Goal: Communication & Community: Answer question/provide support

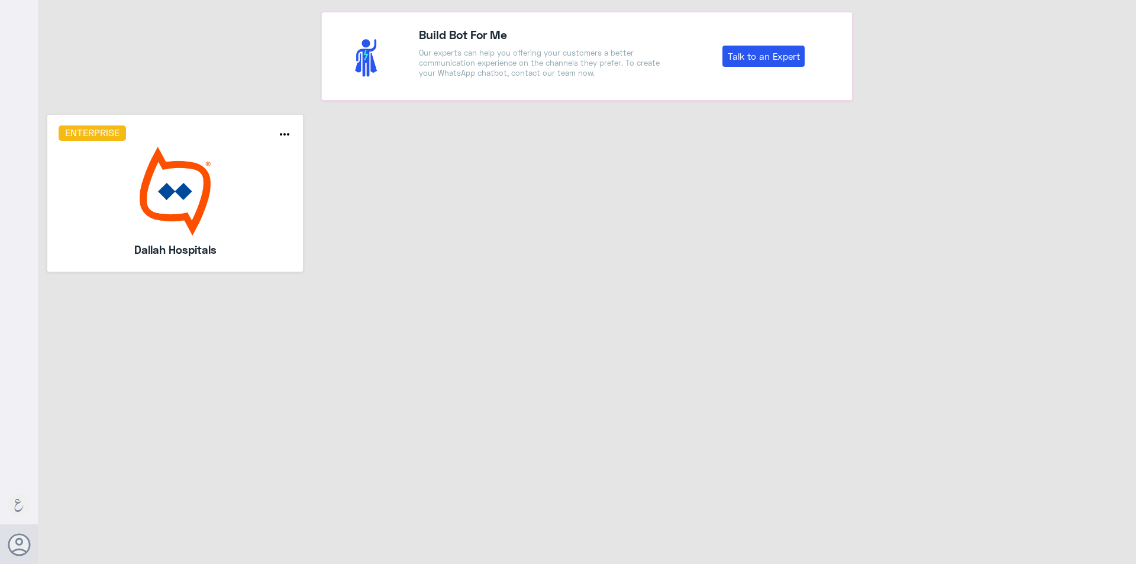
click at [233, 207] on img at bounding box center [176, 191] width 234 height 89
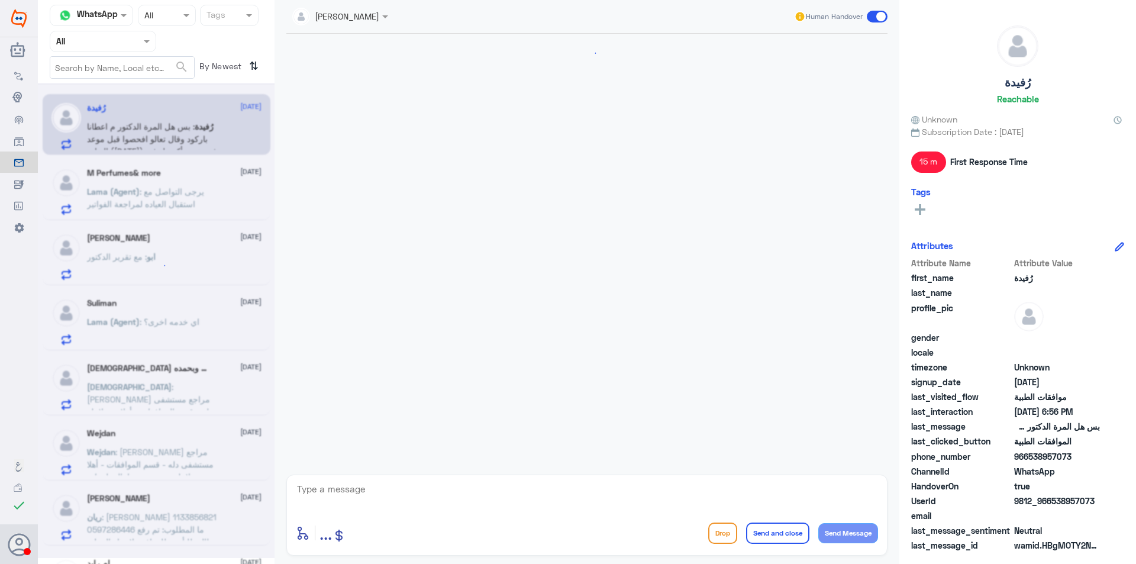
scroll to position [782, 0]
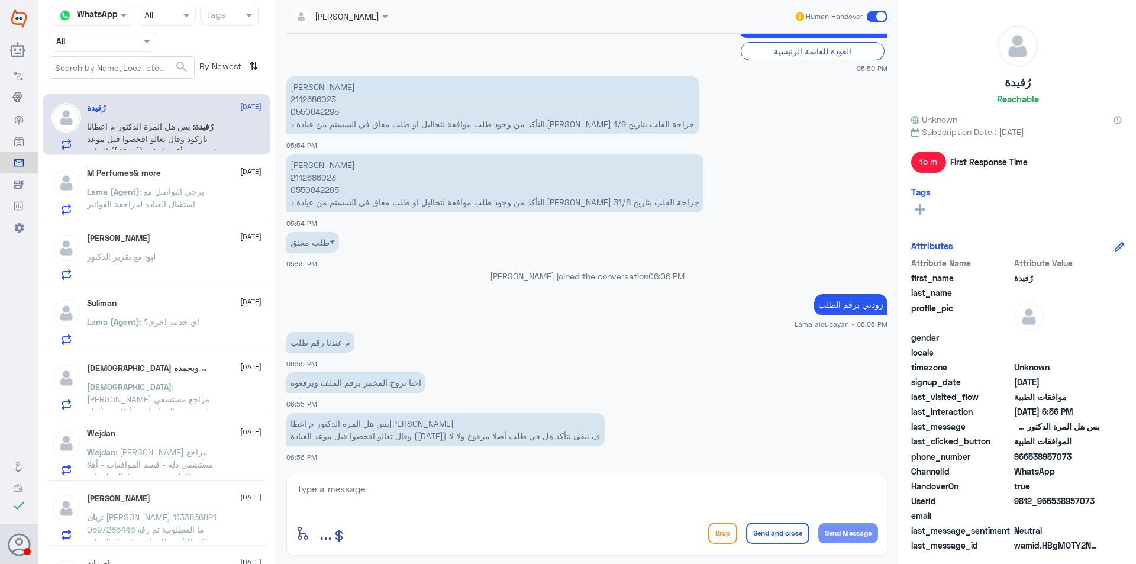
click at [201, 266] on div "ابو : مع تقرير الدكتور" at bounding box center [174, 266] width 175 height 27
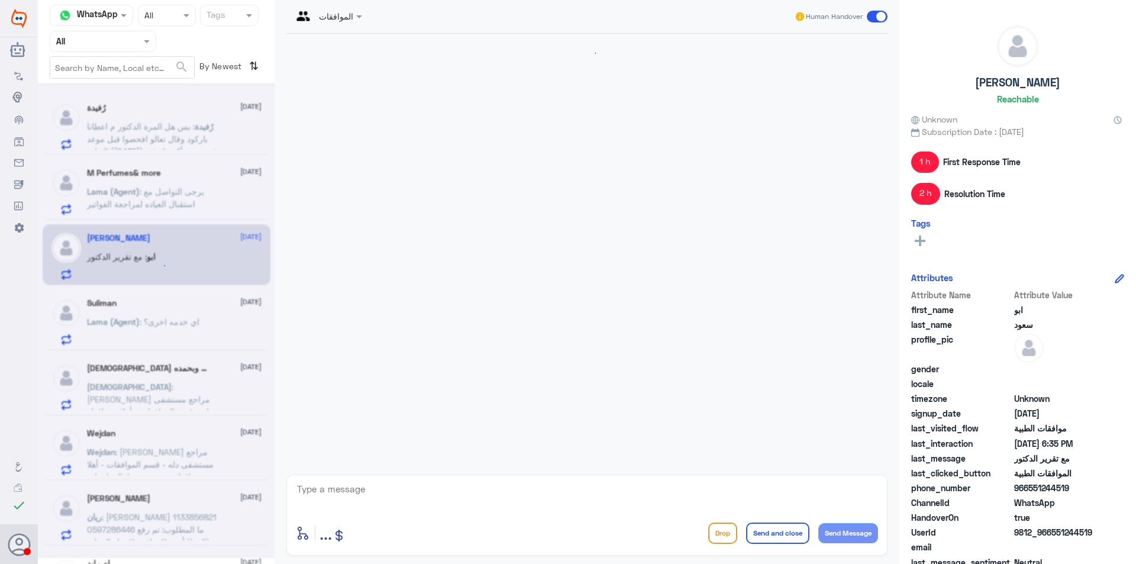
scroll to position [1053, 0]
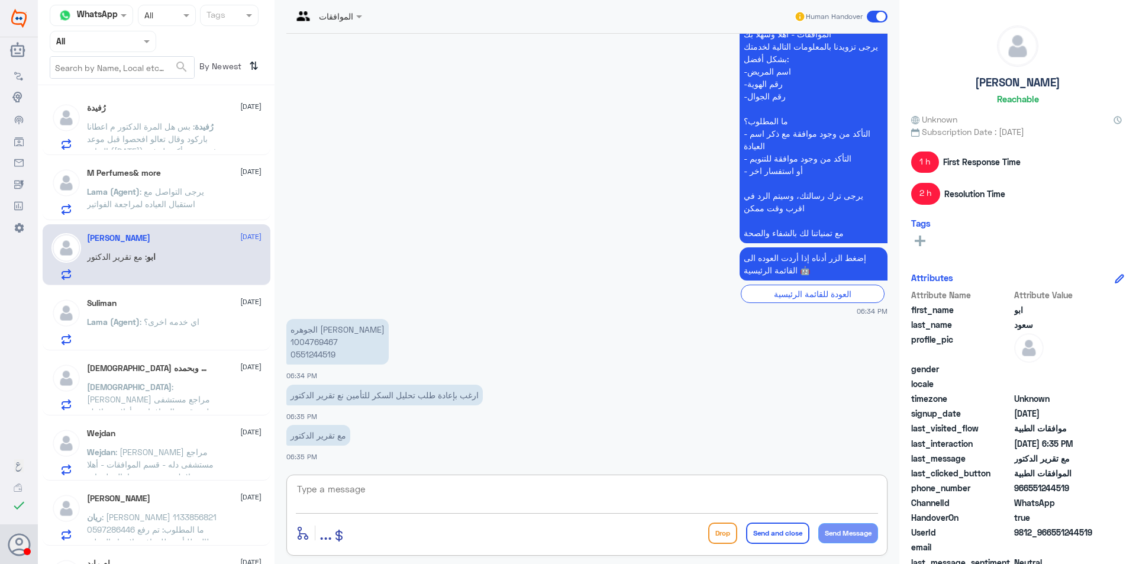
click at [455, 496] on textarea at bounding box center [587, 495] width 582 height 29
type textarea "h"
type textarea "ا"
type textarea "ه"
type textarea "اهلا وسهلا ..سيتم المتابعه حالا"
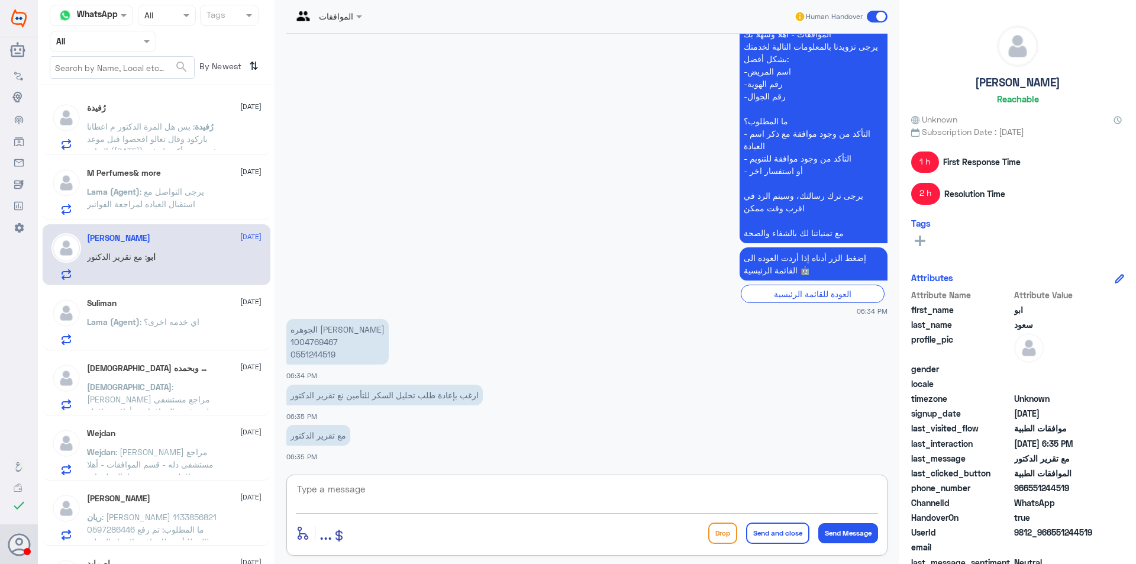
scroll to position [1091, 0]
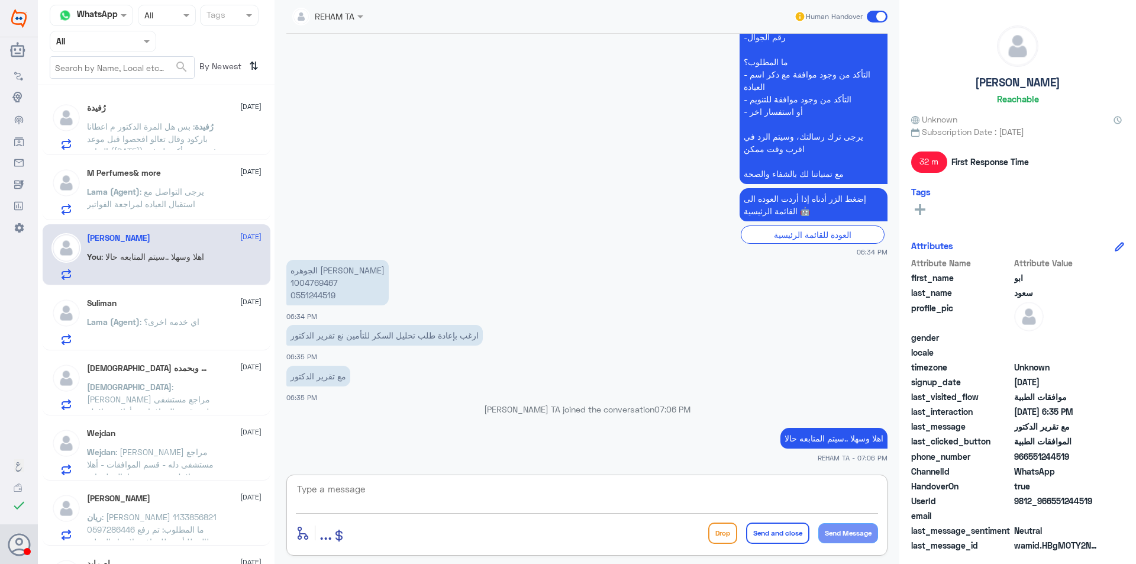
click at [320, 285] on p "الجوهره [PERSON_NAME] 1004769467 0551244519" at bounding box center [337, 283] width 102 height 46
copy p "1004769467"
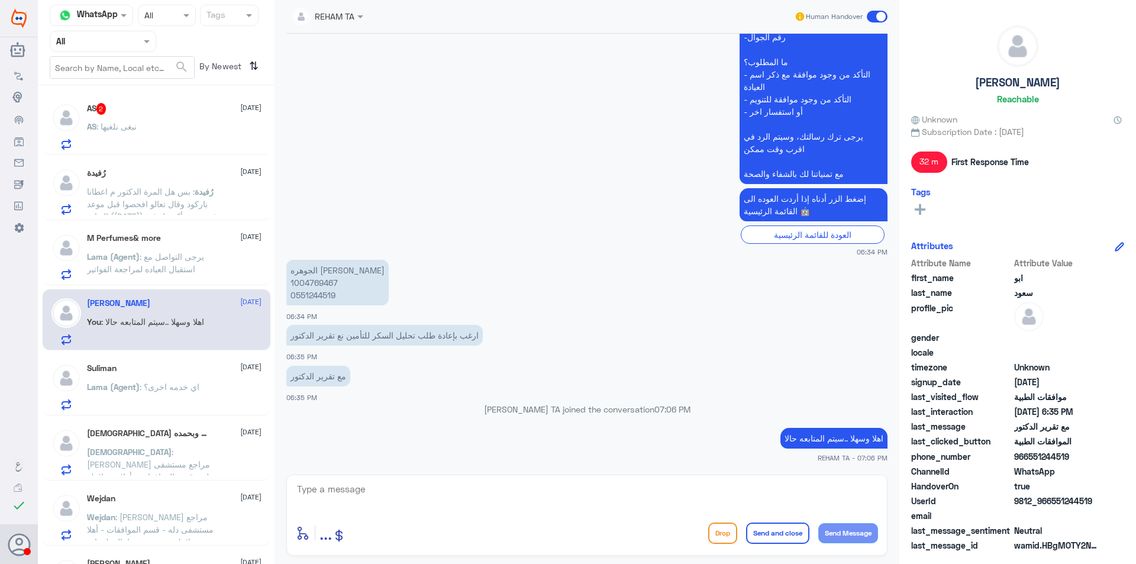
click at [488, 505] on textarea at bounding box center [587, 495] width 582 height 29
type textarea "'"
click at [531, 465] on div "[DATE] مرحباً بك في مستشفيات دله سعداء بتواجدك معنا [DATE] 👋 أنا المساعد الذكي …" at bounding box center [586, 251] width 613 height 435
click at [544, 477] on div "طلبك تمت متابعته من يوم 8 enter flow name ... Drop Send and close Send Message" at bounding box center [586, 515] width 601 height 81
click at [552, 492] on textarea "طلبك تمت متابعته من يوم 8" at bounding box center [587, 495] width 582 height 29
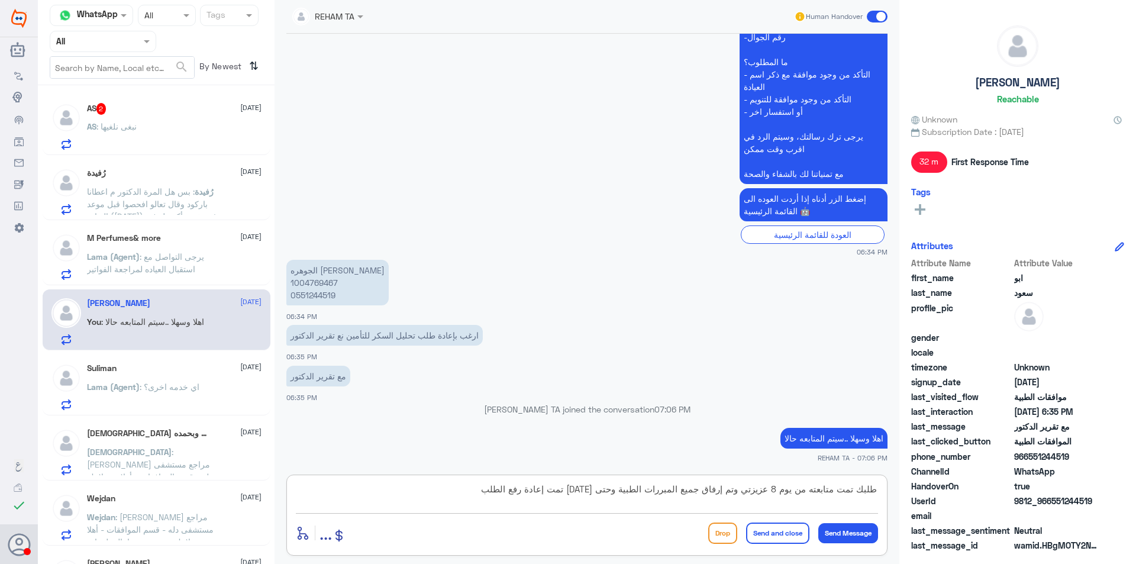
type textarea "طلبك تمت متابعته من يوم 8 عزيزتي وتم إرفاق جميع المبررات الطبية وحتى [DATE] تمت…"
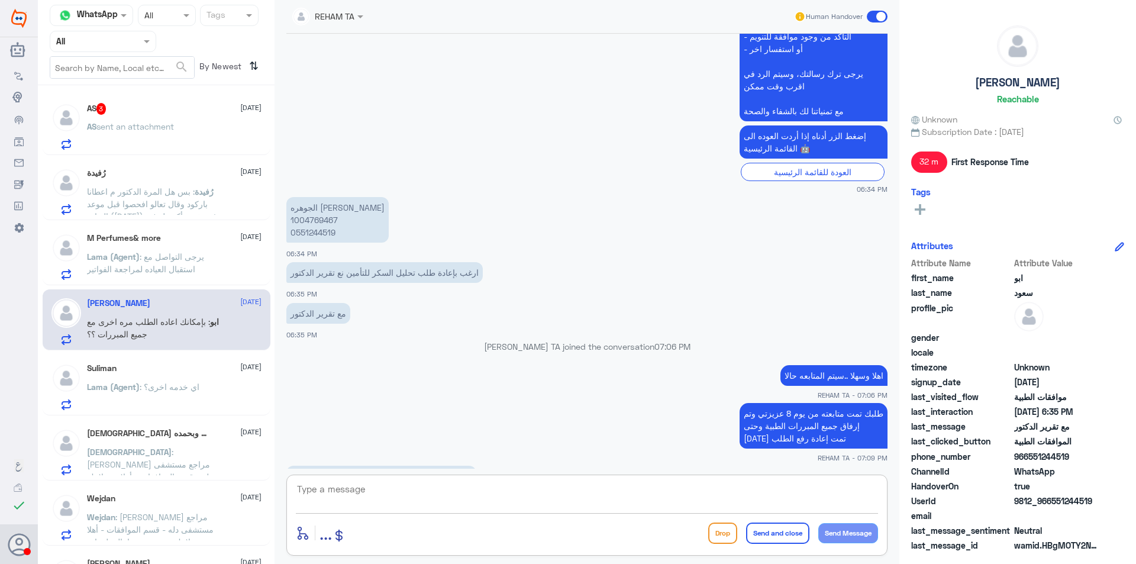
scroll to position [1194, 0]
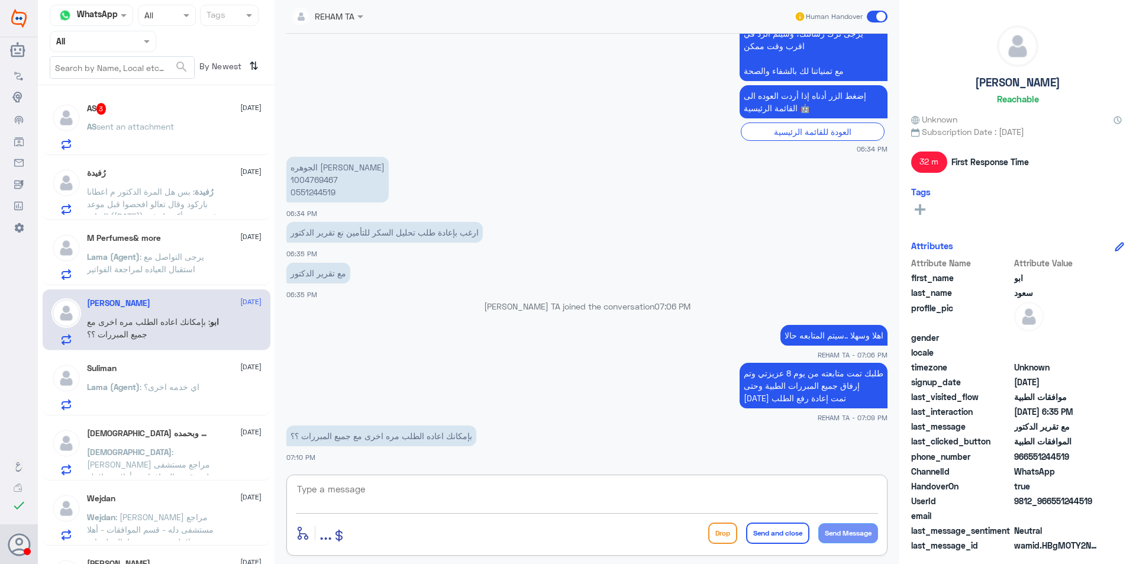
click at [540, 483] on textarea at bounding box center [587, 495] width 582 height 29
click at [540, 493] on textarea at bounding box center [587, 495] width 582 height 29
type textarea "j"
type textarea "ت"
type textarea "تم رفعه منذ دقيق[PERSON_NAME]"
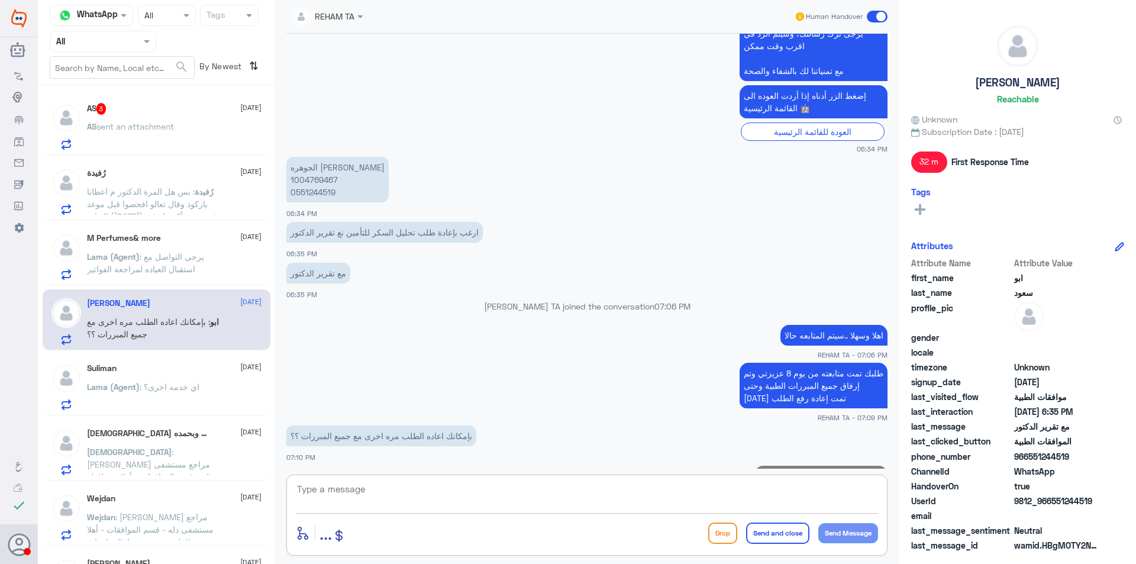
scroll to position [1232, 0]
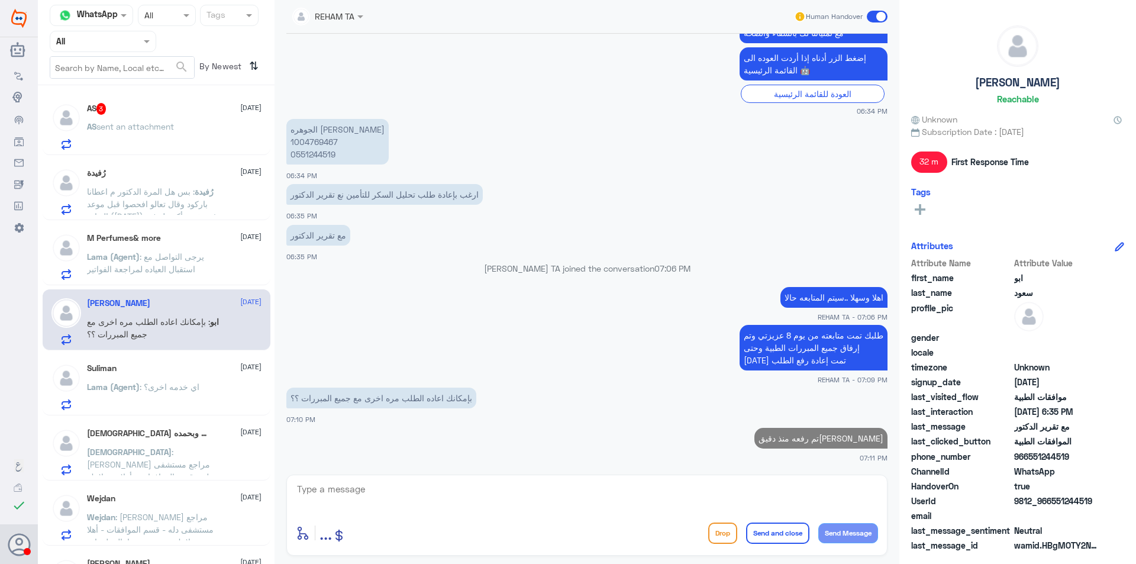
click at [145, 374] on div "Suliman [DATE] Lama (Agent) : اي خدمه اخرى؟" at bounding box center [174, 386] width 175 height 47
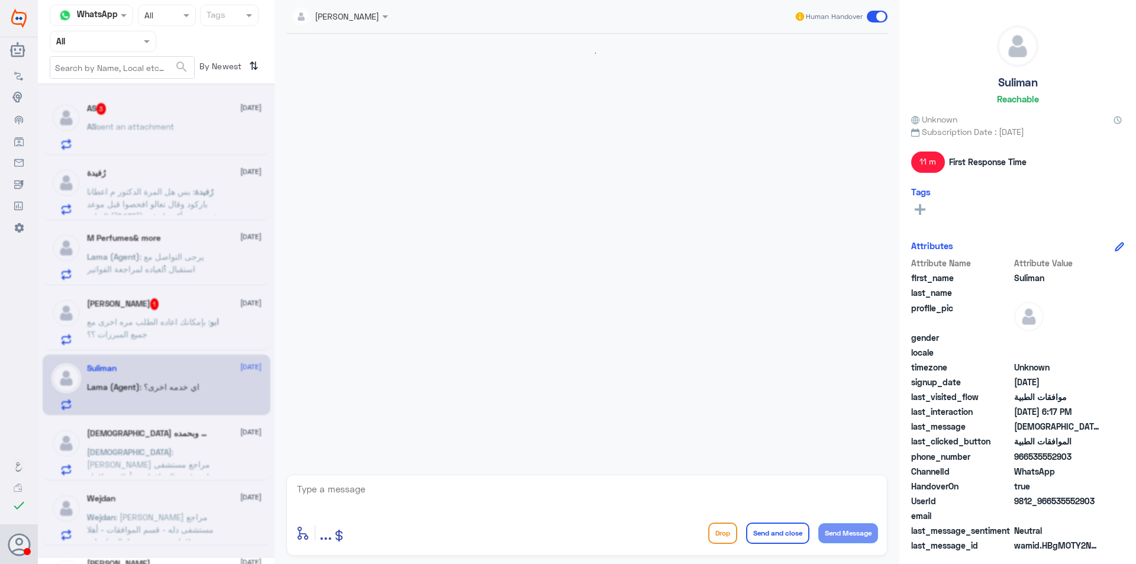
scroll to position [580, 0]
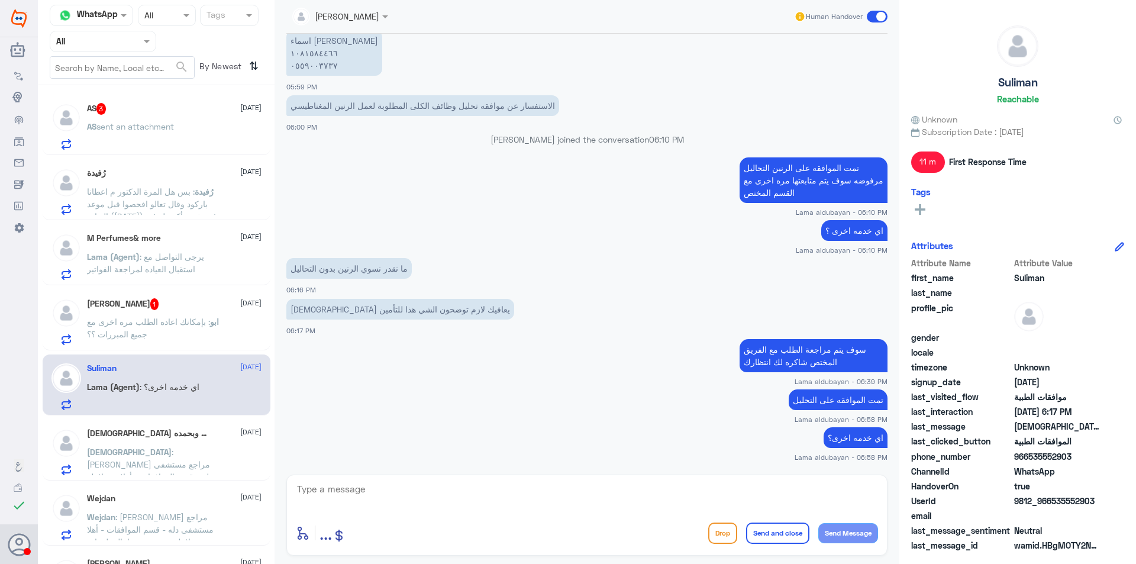
click at [173, 331] on p "ابو : بإمكانك اعاده الطلب مره اخرى مع جميع المبررات ؟؟" at bounding box center [153, 330] width 133 height 30
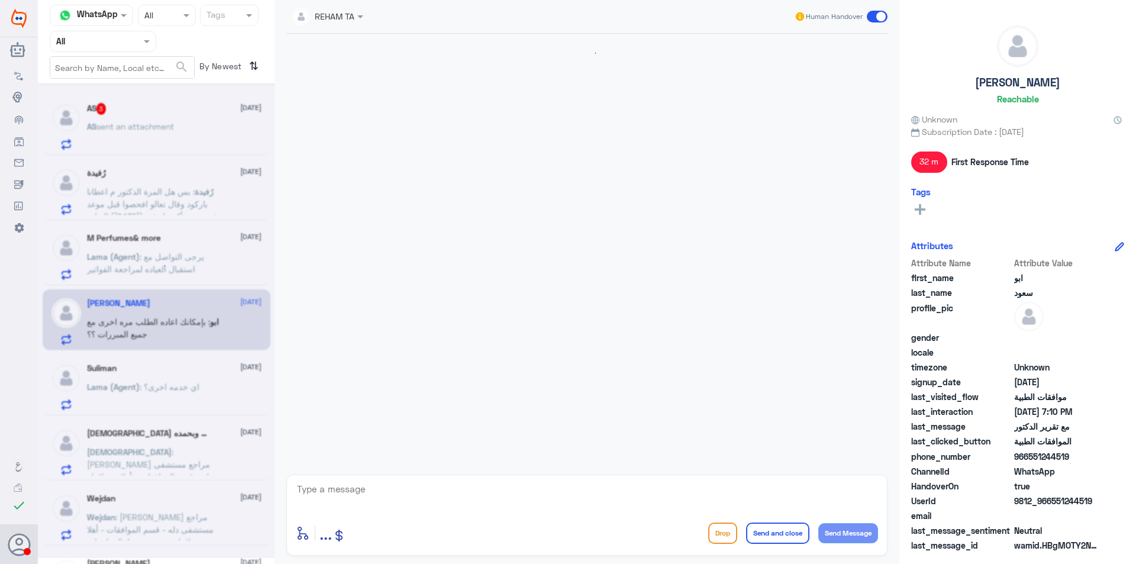
scroll to position [1052, 0]
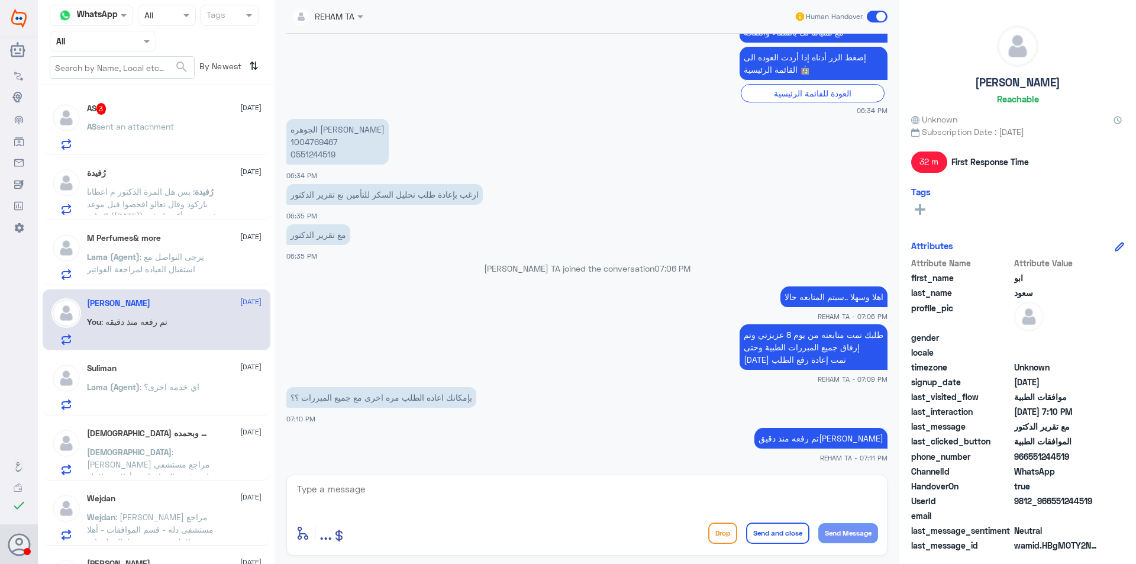
click at [175, 240] on div "M Perfumes& more [DATE]" at bounding box center [174, 238] width 175 height 10
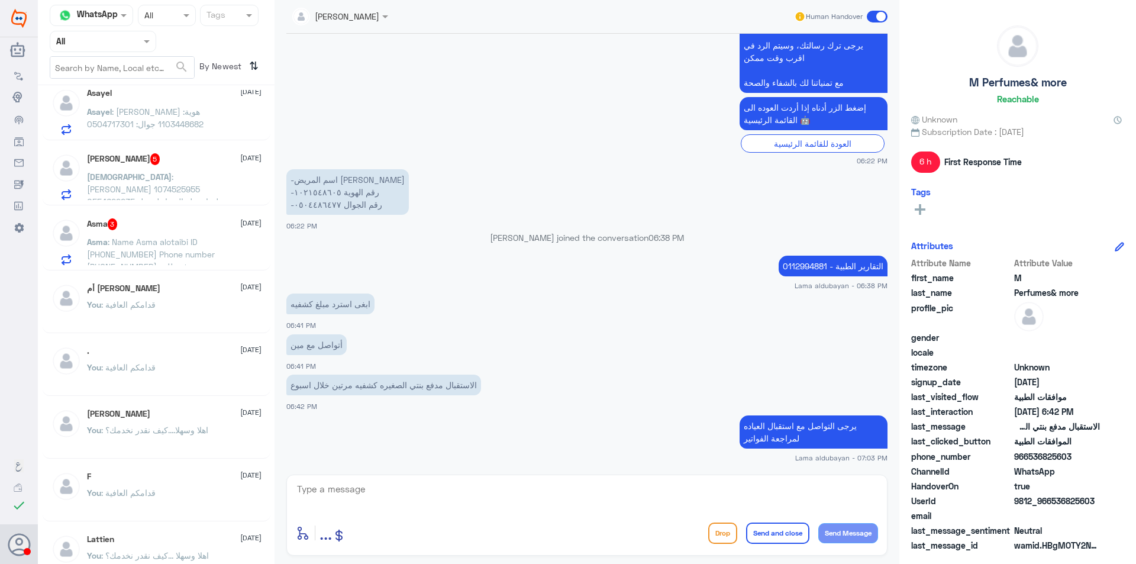
scroll to position [1468, 0]
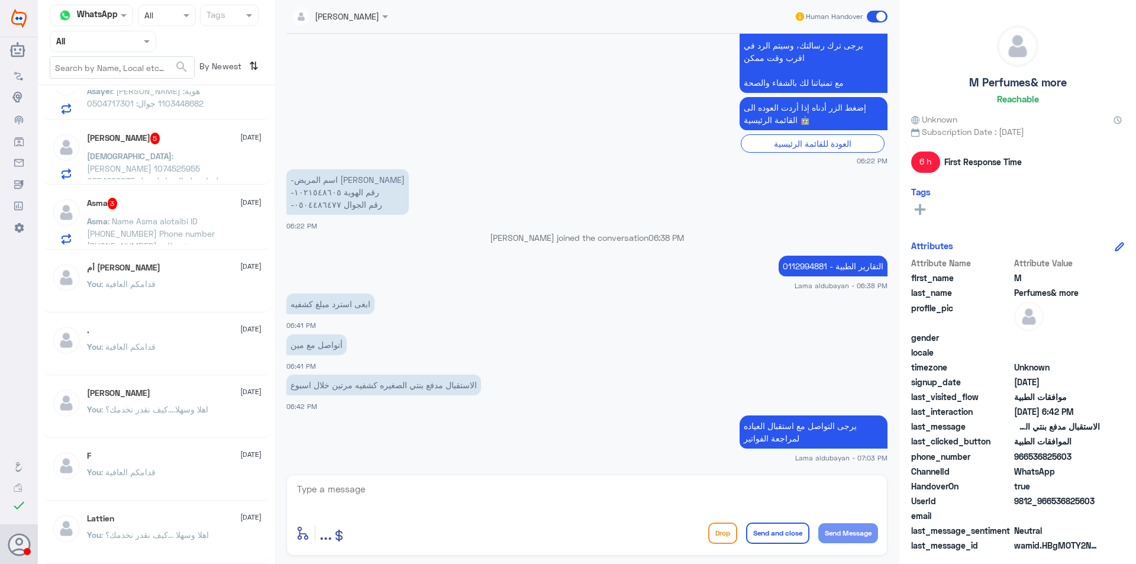
click at [221, 235] on div "Asma : Name [PERSON_NAME] ID [PHONE_NUMBER] Phone number [PHONE_NUMBER] تم رفع …" at bounding box center [174, 231] width 175 height 27
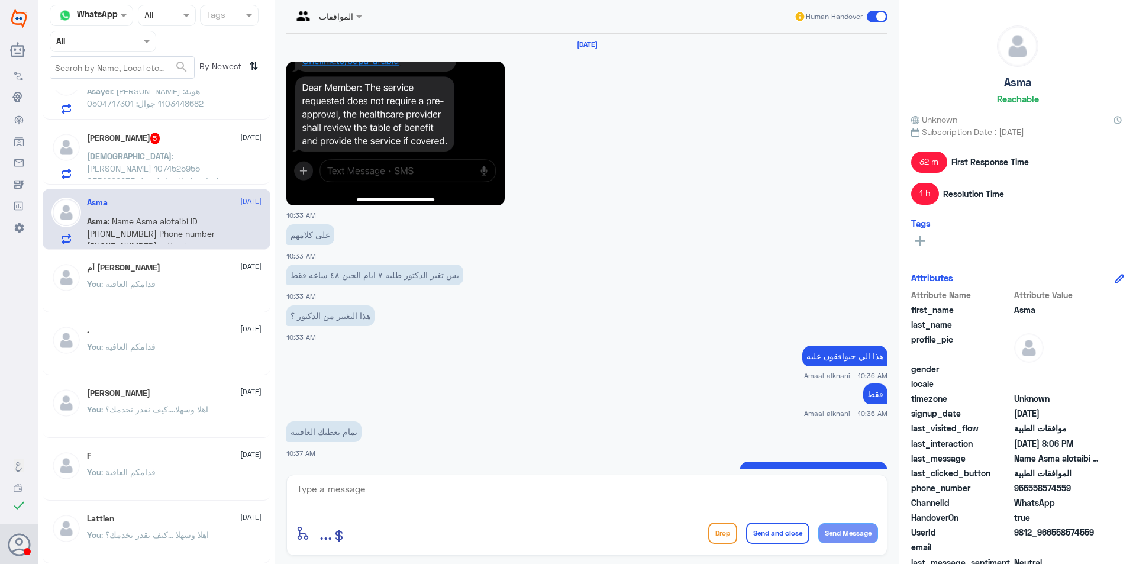
scroll to position [982, 0]
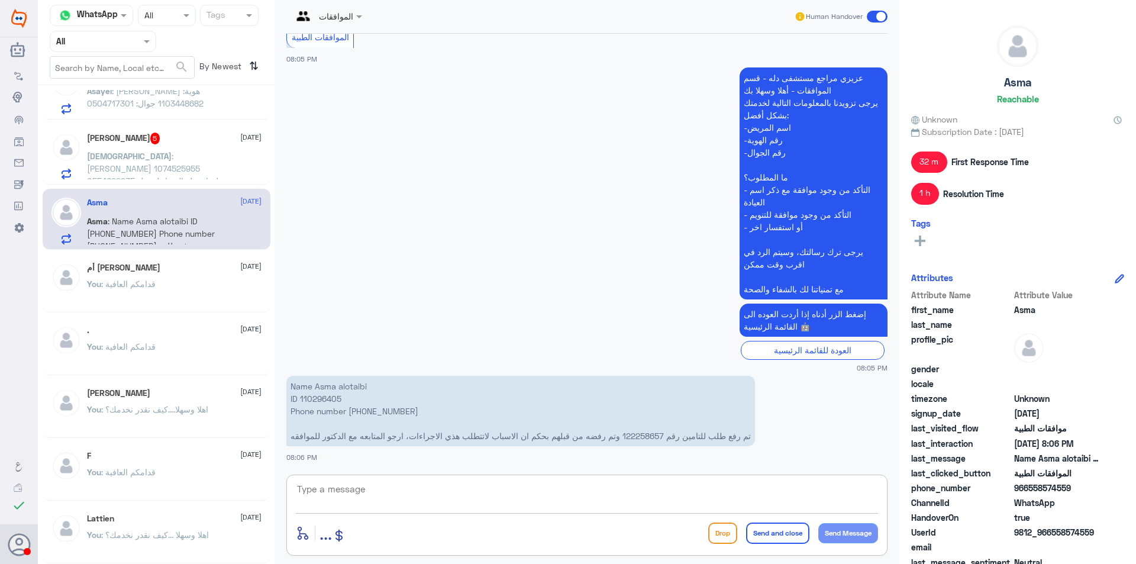
click at [399, 500] on textarea at bounding box center [587, 495] width 582 height 29
click at [647, 437] on p "Name Asma alotaibi ID 110296405 Phone number [PHONE_NUMBER] تم رفع طلب للتامين …" at bounding box center [520, 411] width 469 height 70
copy p "122258657"
